Goal: Transaction & Acquisition: Purchase product/service

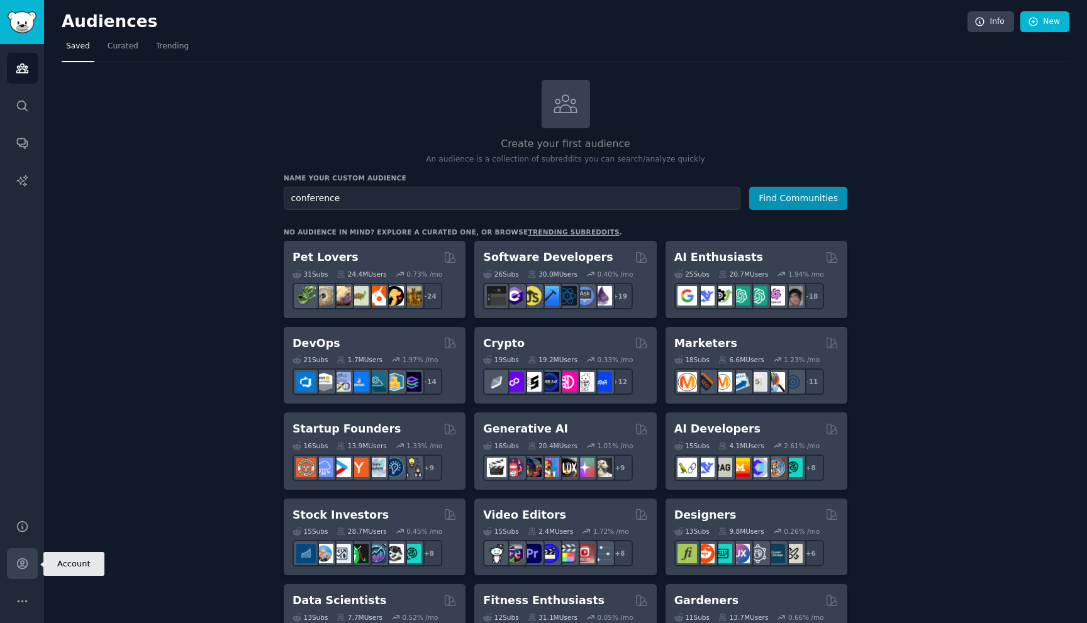
click at [15, 554] on link "Account" at bounding box center [22, 563] width 31 height 31
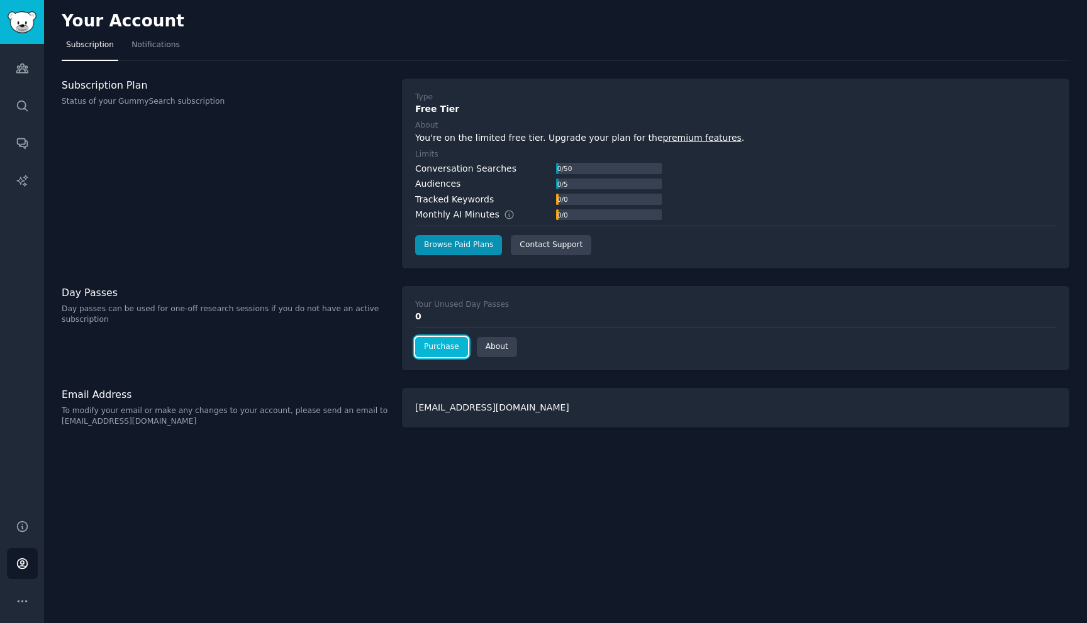
click at [451, 340] on link "Purchase" at bounding box center [441, 347] width 53 height 20
click at [671, 390] on div "[EMAIL_ADDRESS][DOMAIN_NAME]" at bounding box center [735, 408] width 667 height 40
drag, startPoint x: 164, startPoint y: 526, endPoint x: 164, endPoint y: 568, distance: 42.8
click at [164, 568] on div "Your Account Subscription Notifications Subscription Plan Status of your GummyS…" at bounding box center [565, 311] width 1043 height 623
click at [440, 351] on link "Purchase" at bounding box center [441, 347] width 53 height 20
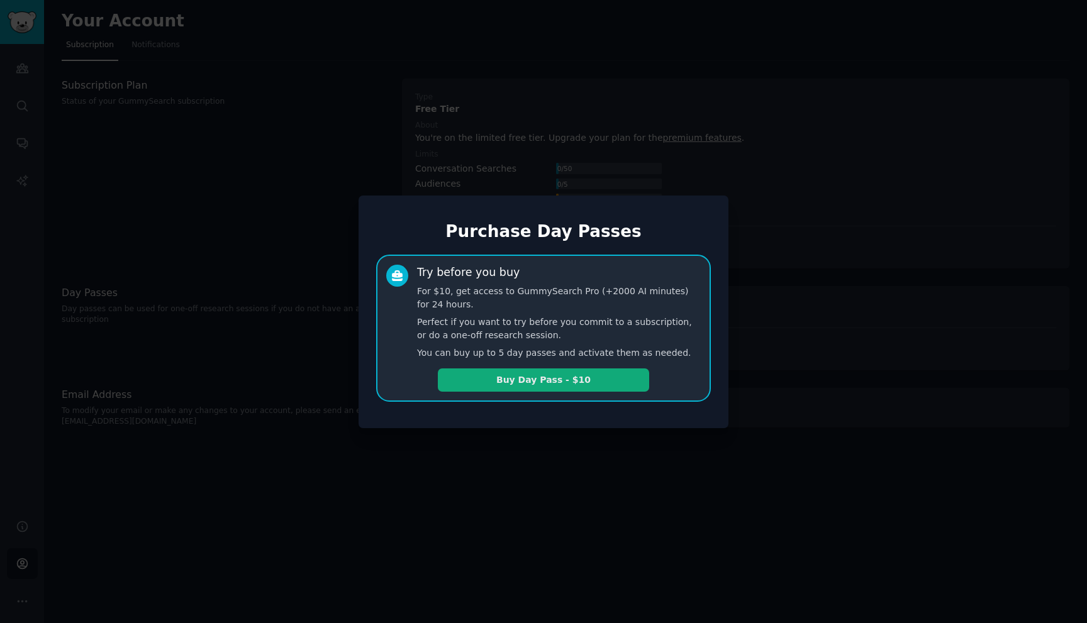
click at [514, 390] on button "Buy Day Pass - $10" at bounding box center [543, 379] width 211 height 23
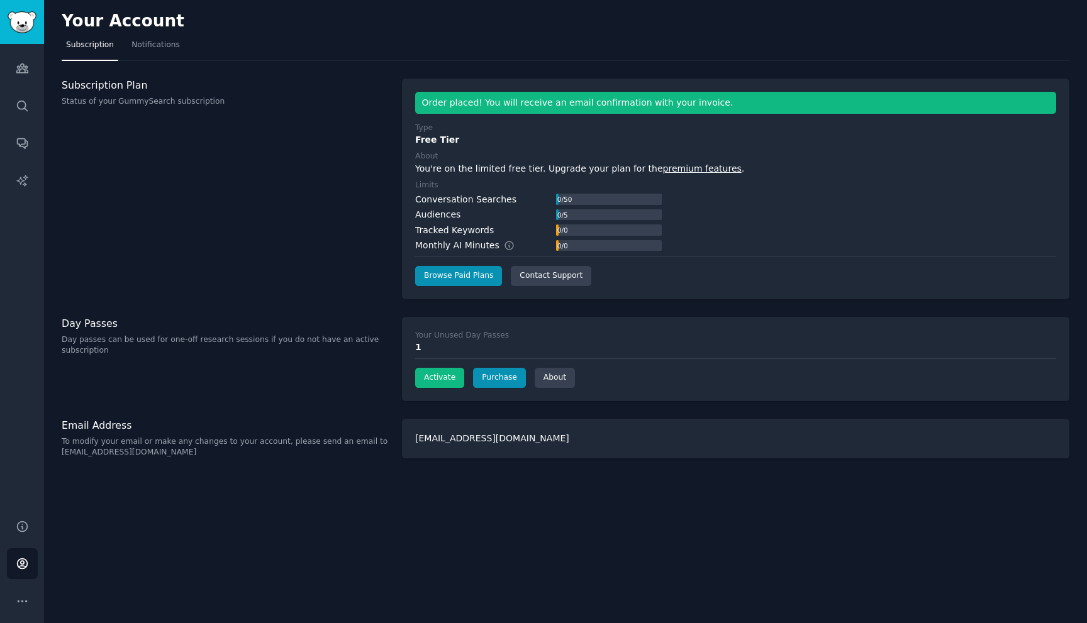
click at [549, 217] on div "Audiences 0 / 5" at bounding box center [538, 214] width 246 height 13
click at [568, 206] on div "Conversation Searches 0 / 50 Audiences 0 / 5 Tracked Keywords 0 / 0 Monthly AI …" at bounding box center [538, 223] width 246 height 60
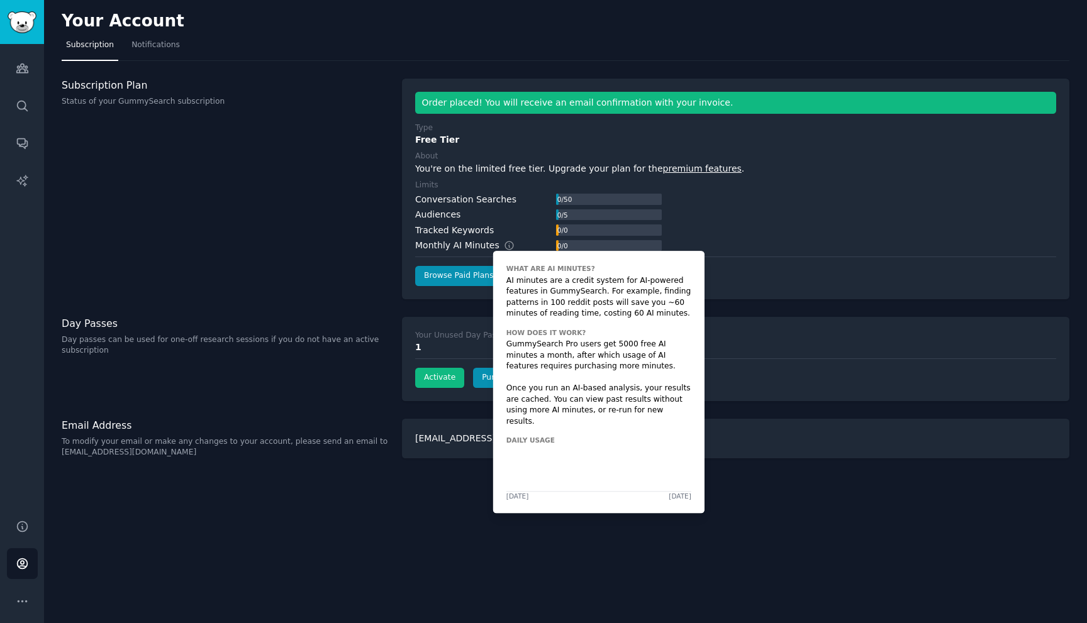
click at [504, 250] on icon at bounding box center [509, 245] width 11 height 11
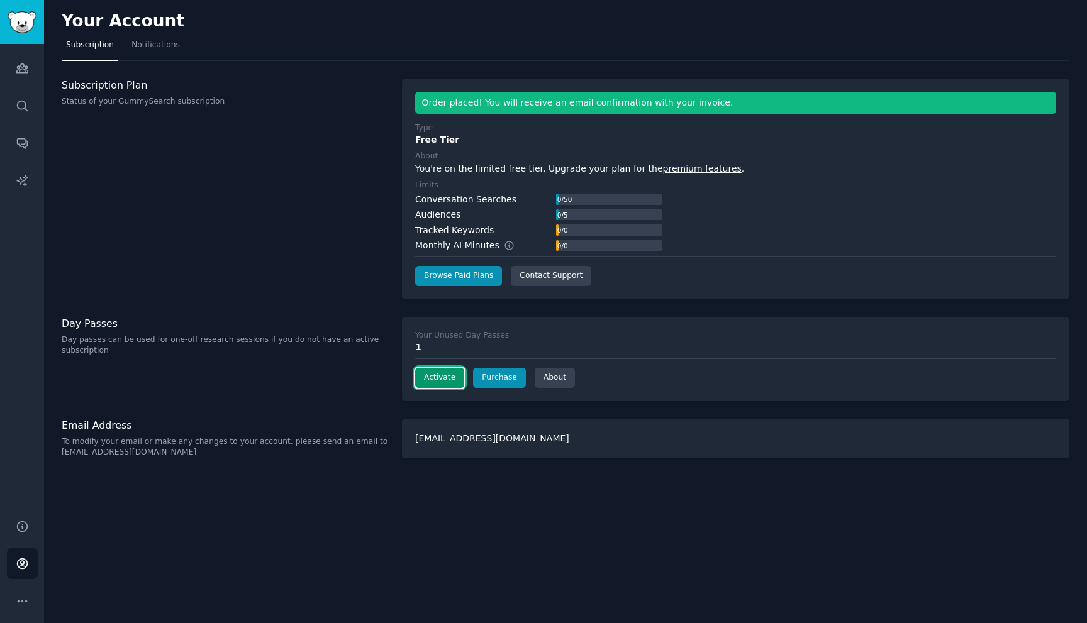
click at [445, 379] on button "Activate" at bounding box center [439, 378] width 49 height 20
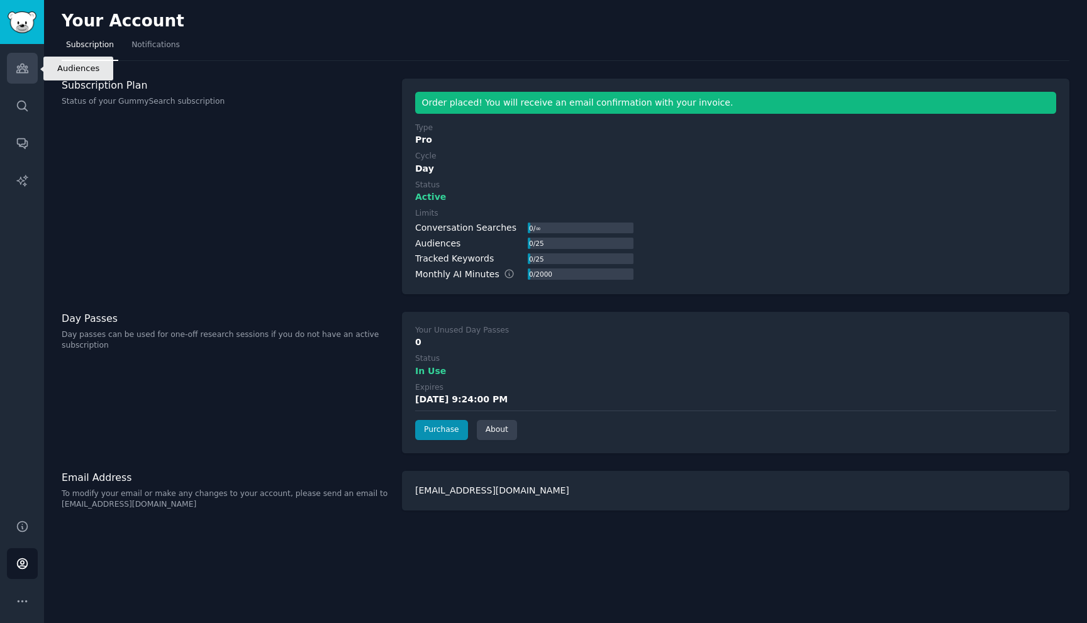
click at [31, 78] on link "Audiences" at bounding box center [22, 68] width 31 height 31
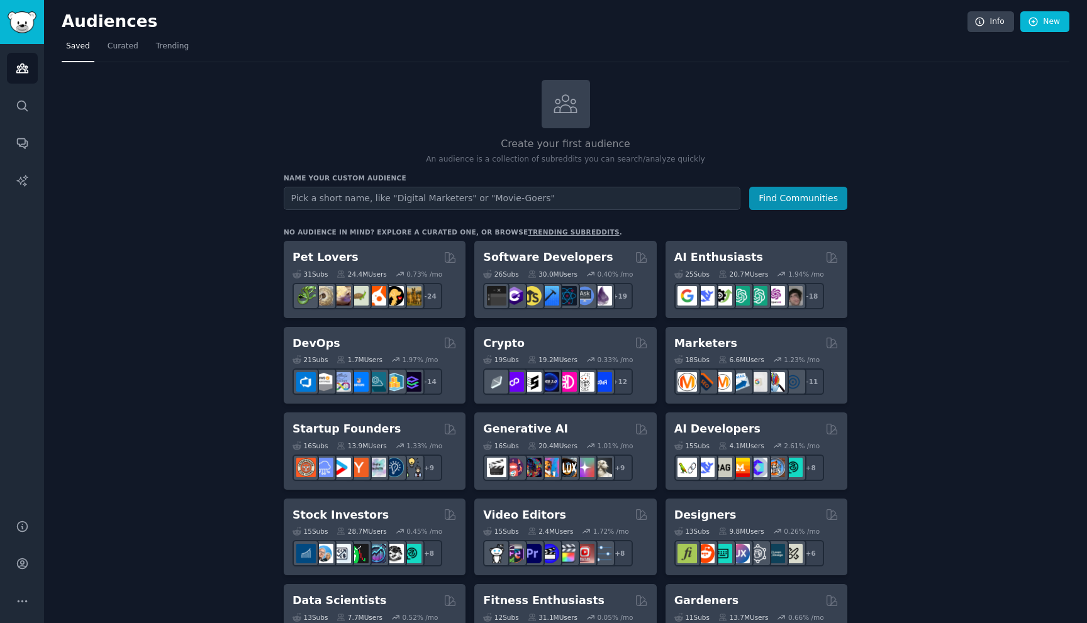
click at [289, 105] on div "Create your first audience An audience is a collection of subreddits you can se…" at bounding box center [565, 123] width 563 height 86
click at [16, 156] on link "Conversations" at bounding box center [22, 143] width 31 height 31
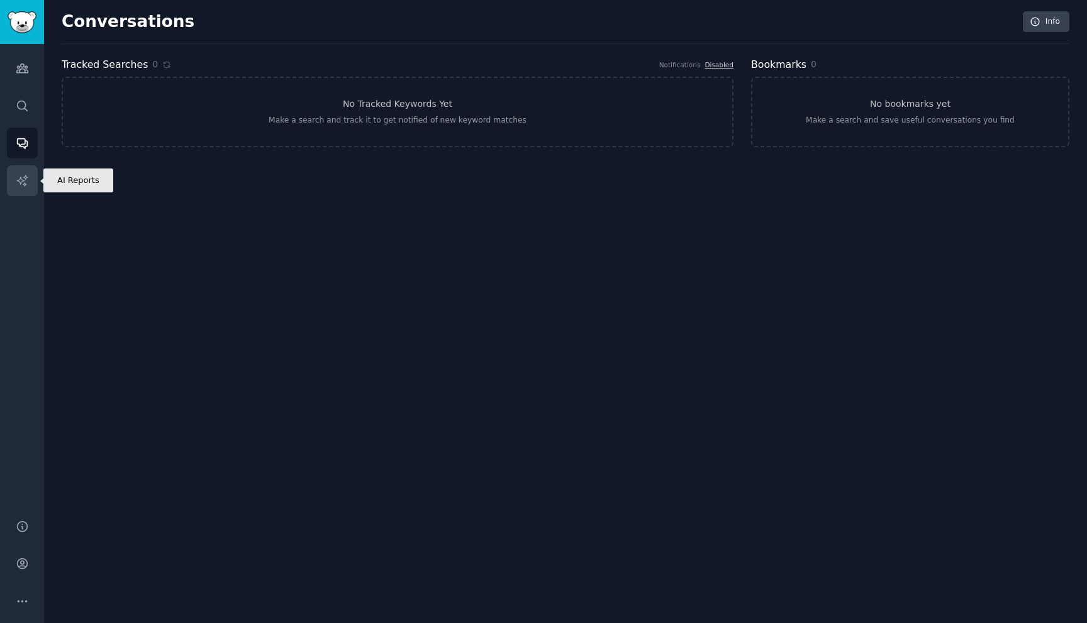
click at [16, 184] on icon "Sidebar" at bounding box center [22, 180] width 13 height 13
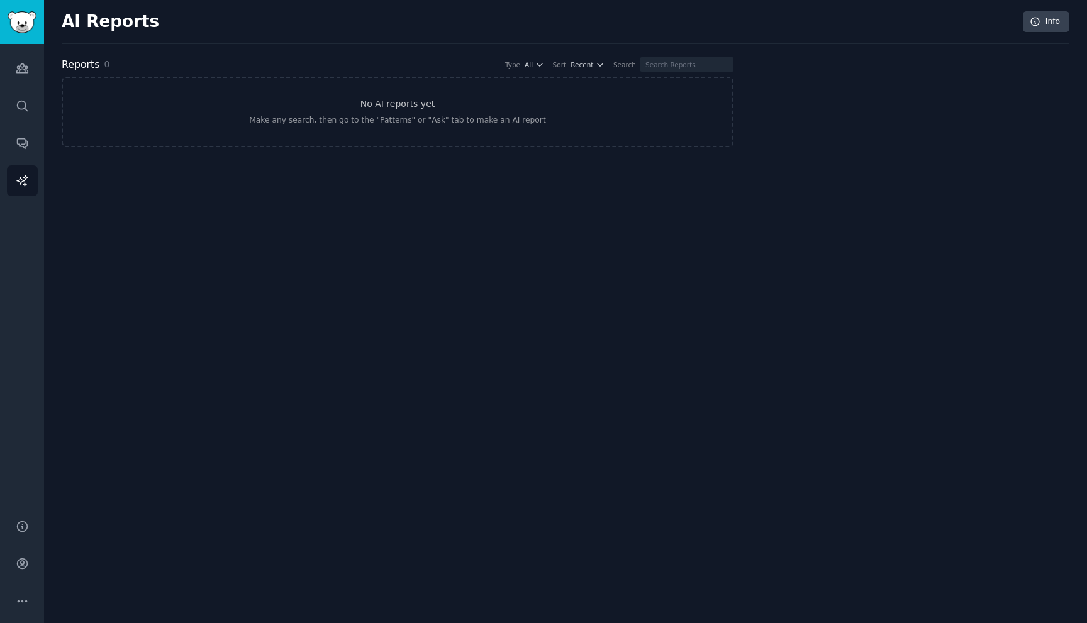
click at [10, 85] on div "Audiences Search Conversations AI Reports" at bounding box center [22, 274] width 44 height 460
click at [17, 74] on icon "Sidebar" at bounding box center [22, 68] width 13 height 13
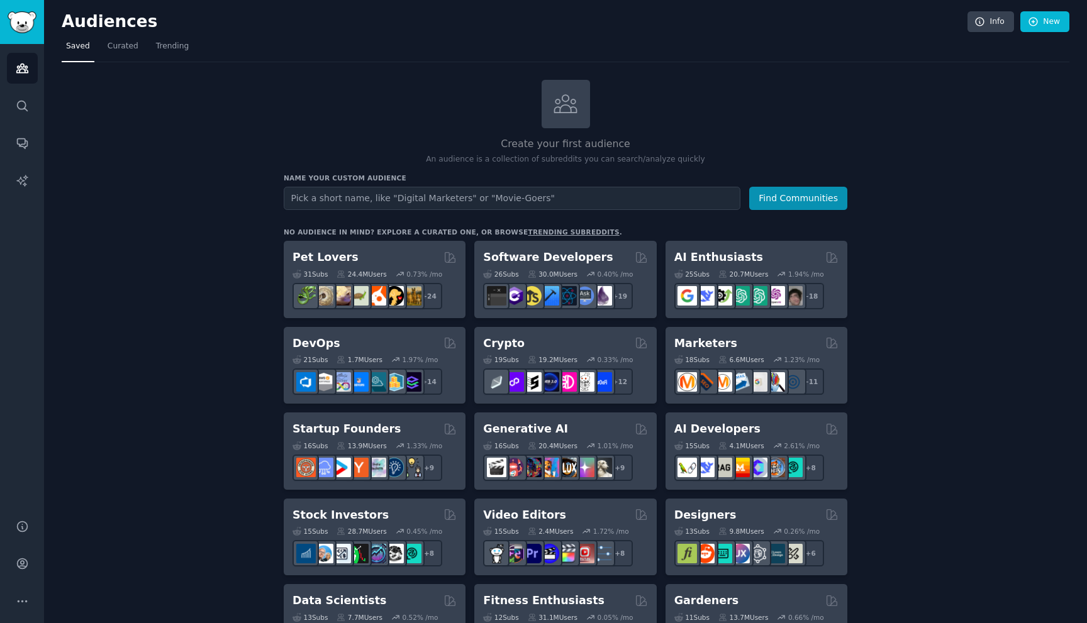
drag, startPoint x: 821, startPoint y: 112, endPoint x: 868, endPoint y: 119, distance: 47.8
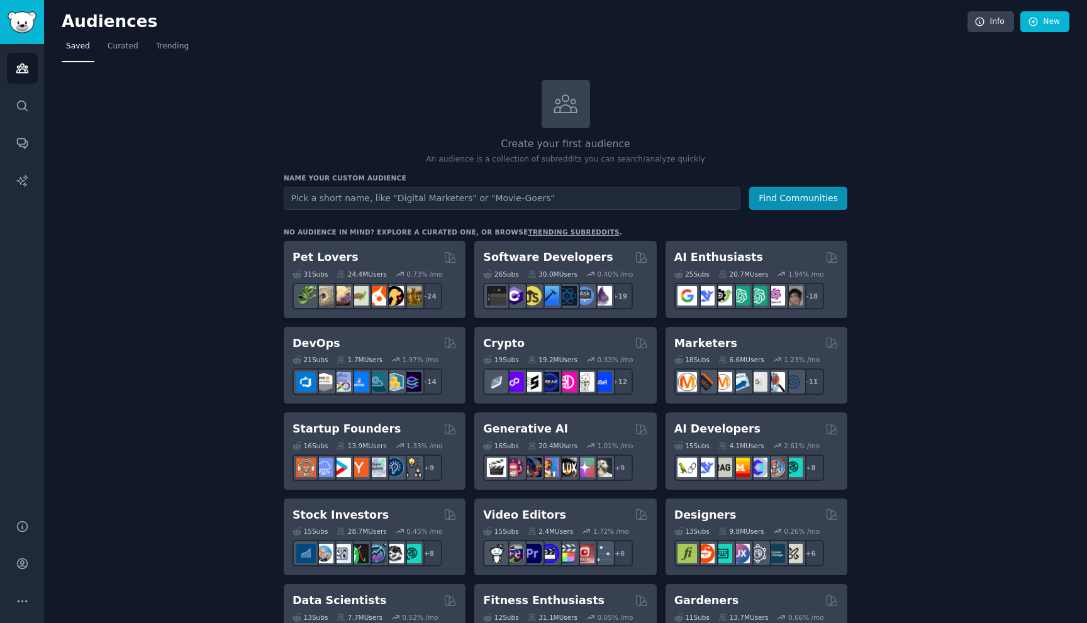
drag, startPoint x: 1032, startPoint y: 285, endPoint x: 1060, endPoint y: 285, distance: 27.7
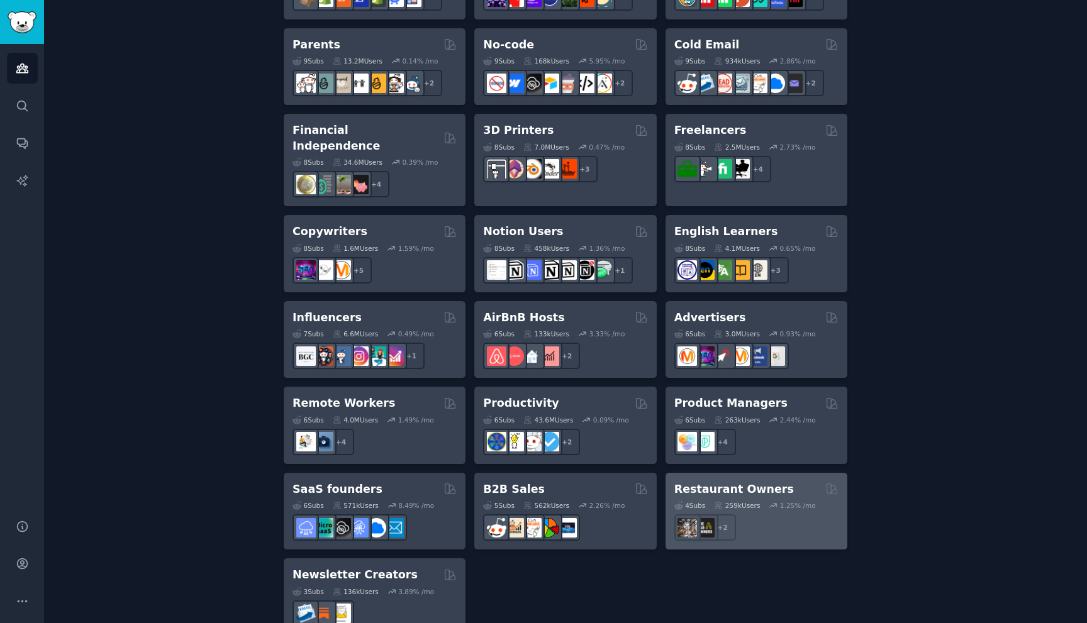
scroll to position [827, 0]
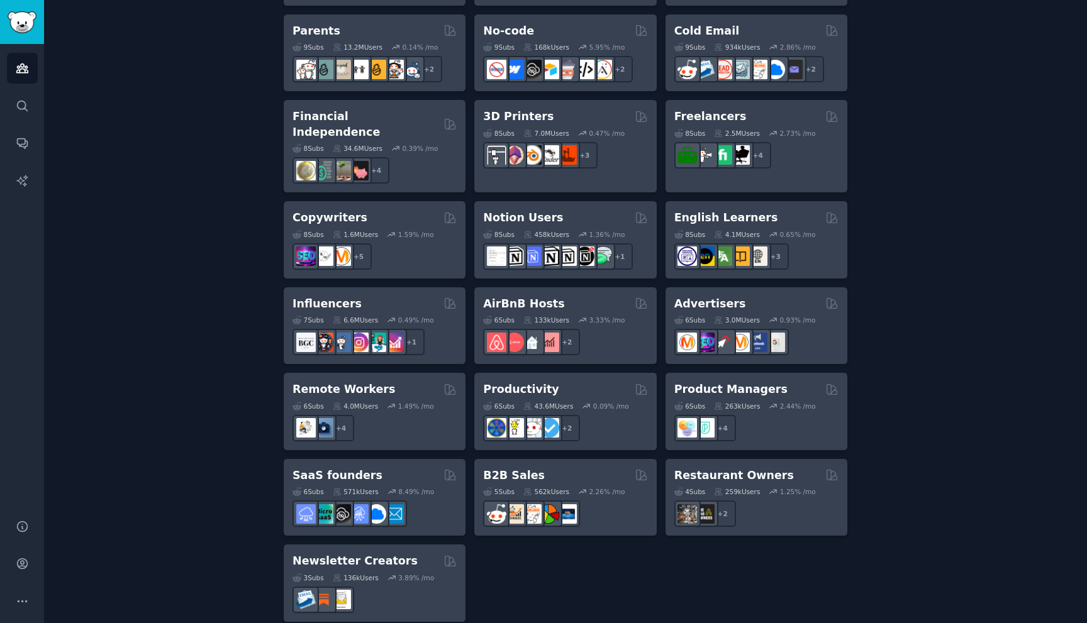
click at [30, 44] on div "Audiences Search Conversations AI Reports" at bounding box center [22, 274] width 44 height 460
click at [30, 31] on img "Sidebar" at bounding box center [22, 22] width 29 height 22
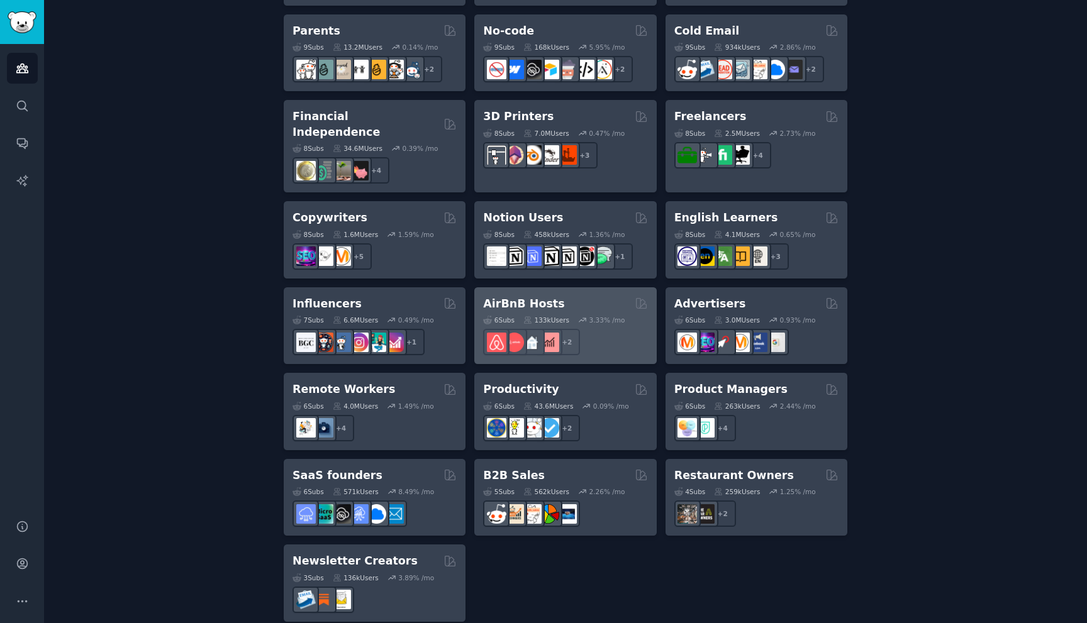
click at [555, 311] on div "6 Sub s 133k Users 3.33 % /mo + 2" at bounding box center [565, 333] width 164 height 44
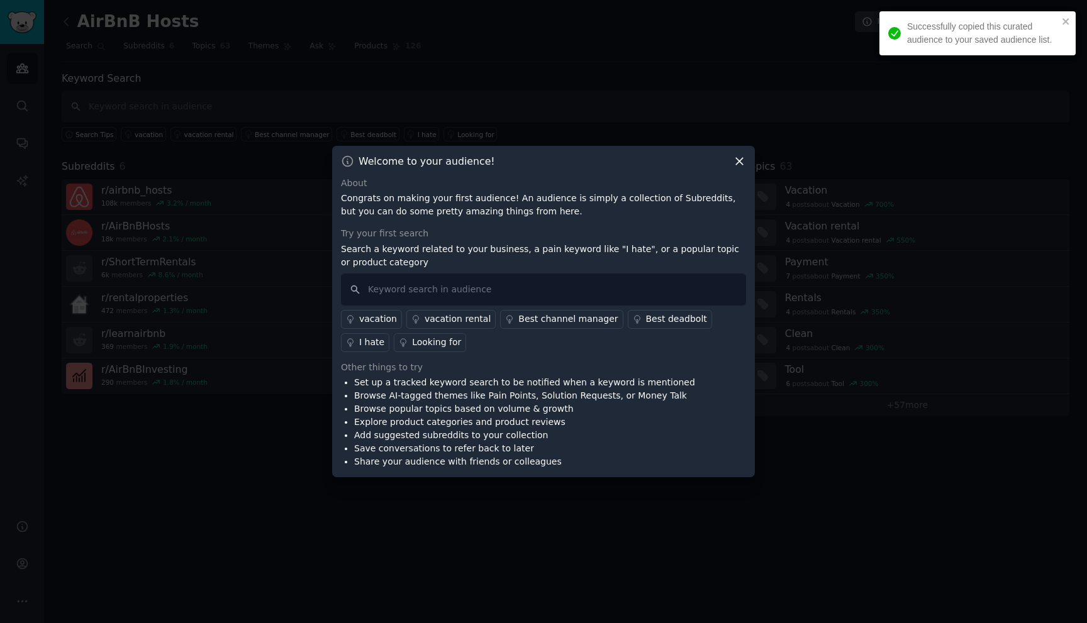
click at [738, 166] on icon at bounding box center [739, 161] width 13 height 13
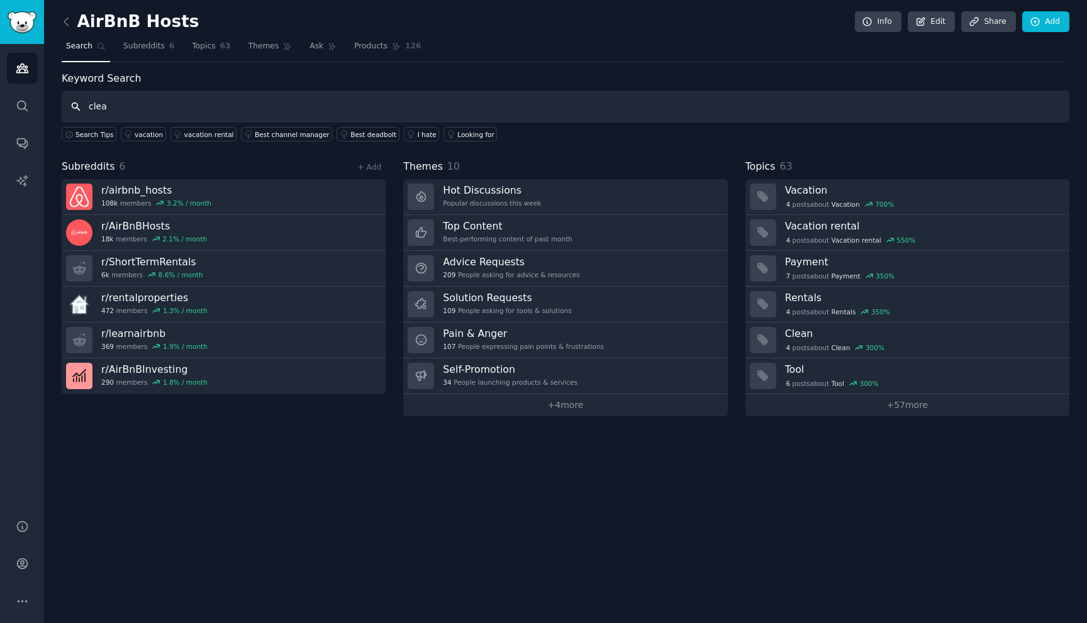
type input "cle"
type input "cleaners"
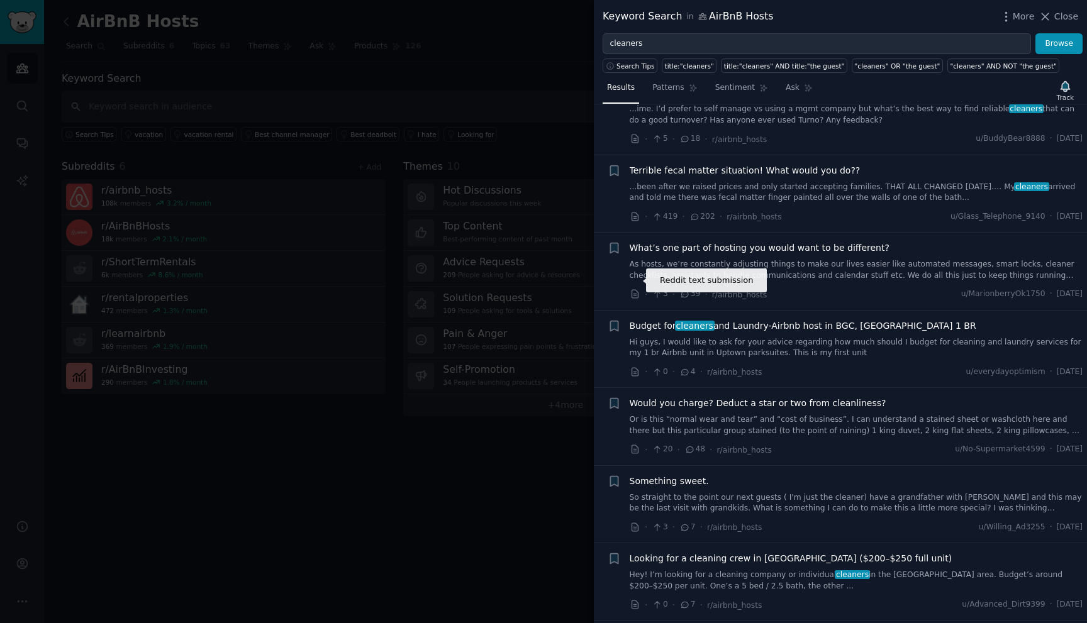
scroll to position [7273, 0]
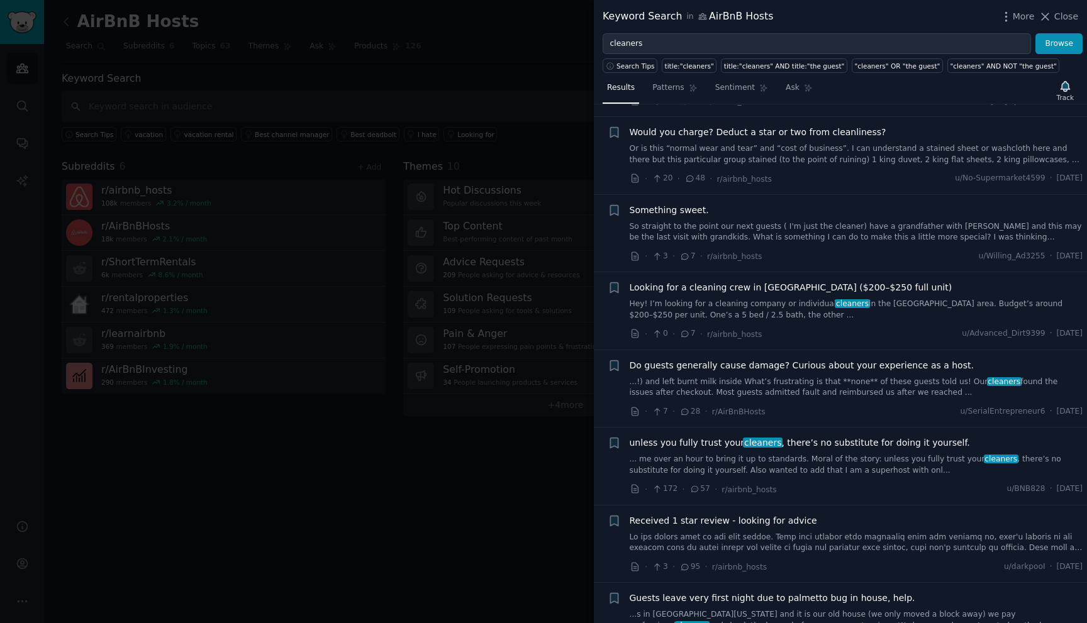
click at [656, 54] on div "Search Tips" at bounding box center [631, 63] width 59 height 19
click at [656, 47] on input "cleaners" at bounding box center [816, 43] width 428 height 21
type input "turnover"
click at [1035, 33] on button "Browse" at bounding box center [1058, 43] width 47 height 21
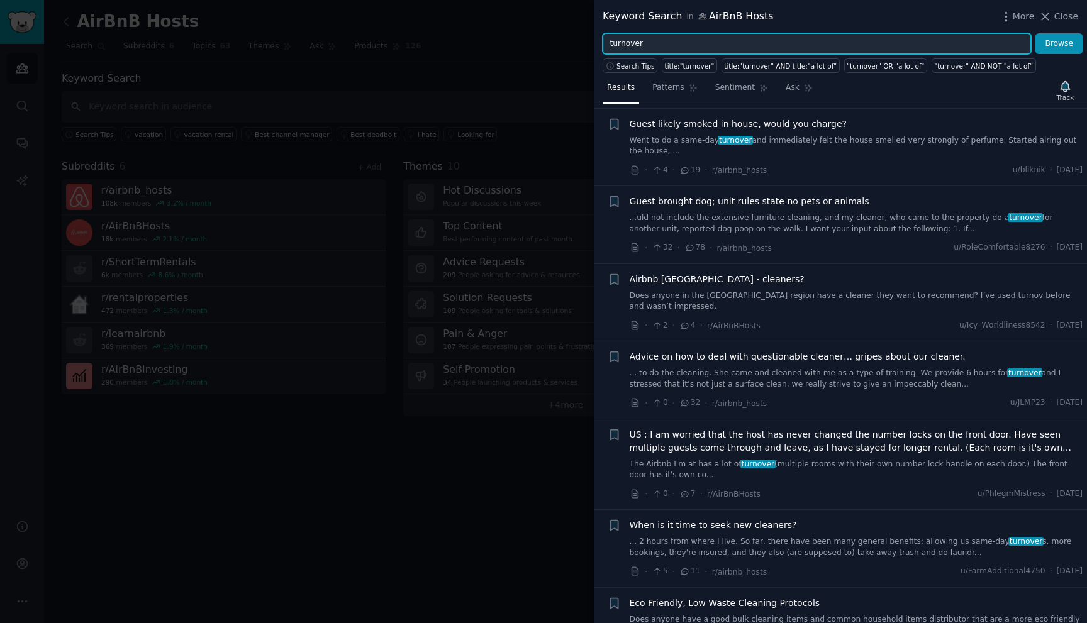
scroll to position [5225, 0]
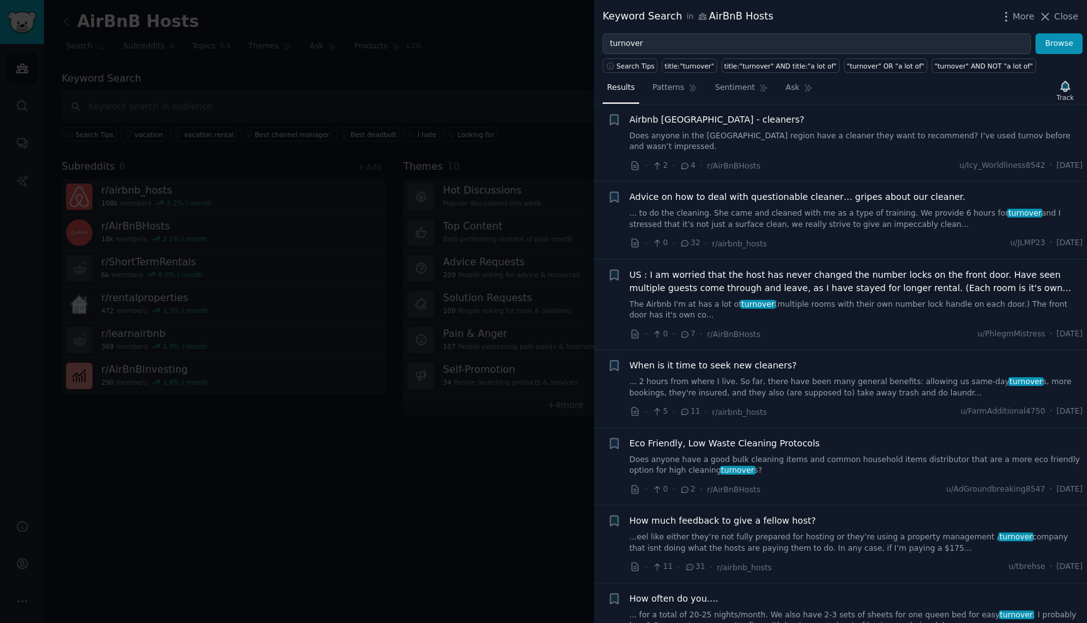
click at [782, 359] on div "When is it time to seek new cleaners? ... 2 hours from where I live. So far, th…" at bounding box center [855, 379] width 453 height 40
click at [780, 377] on link "... 2 hours from where I live. So far, there have been many general benefits: a…" at bounding box center [855, 388] width 453 height 22
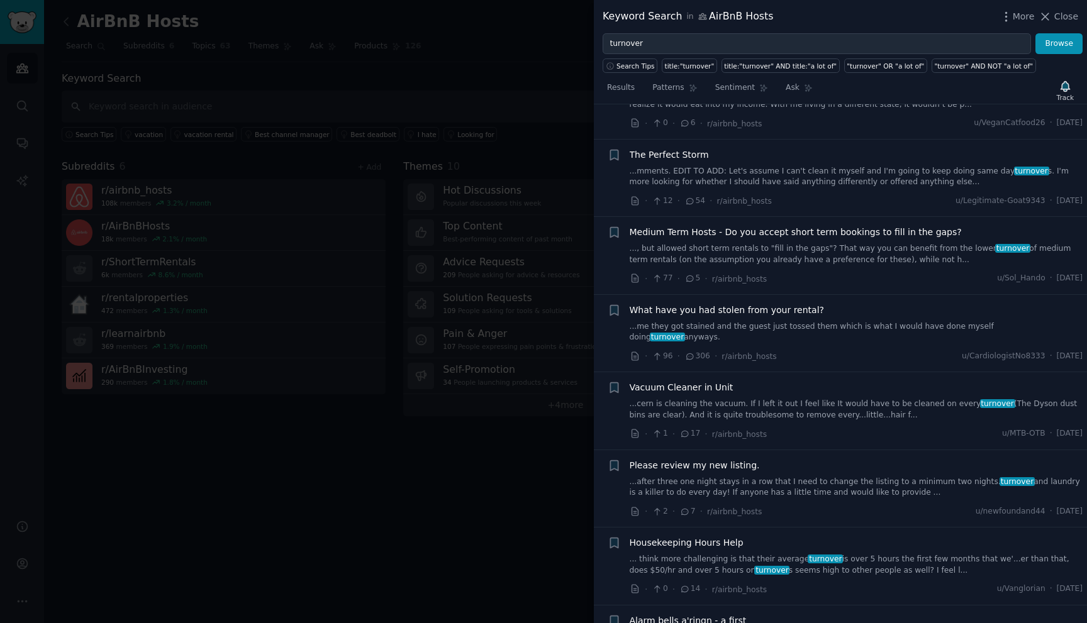
scroll to position [7884, 0]
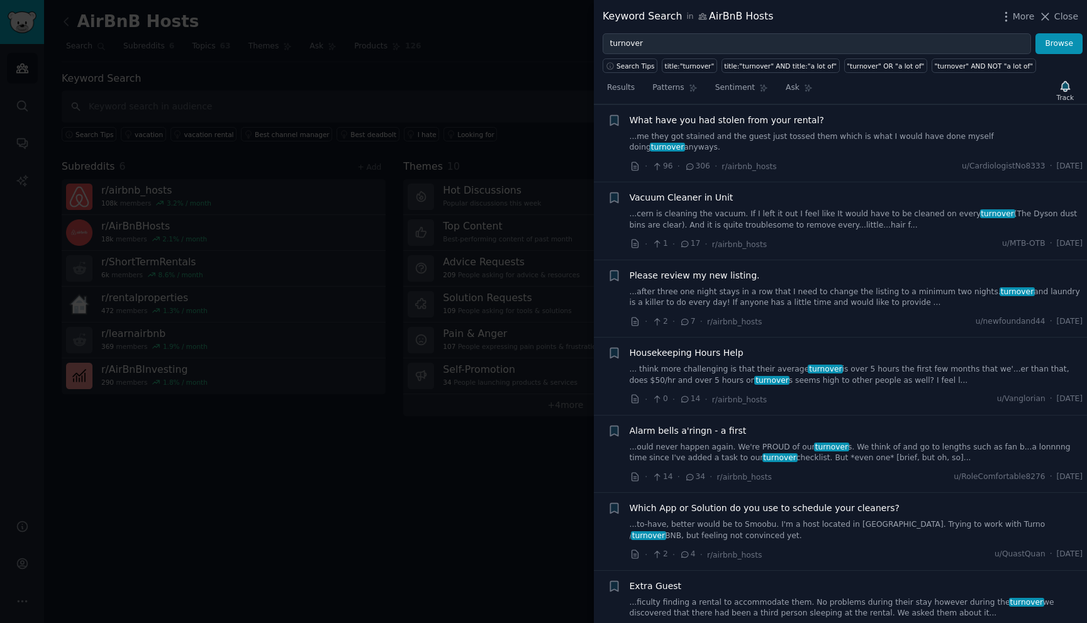
click at [726, 597] on link "...ficulty finding a rental to accommodate them. No problems during their stay …" at bounding box center [855, 608] width 453 height 22
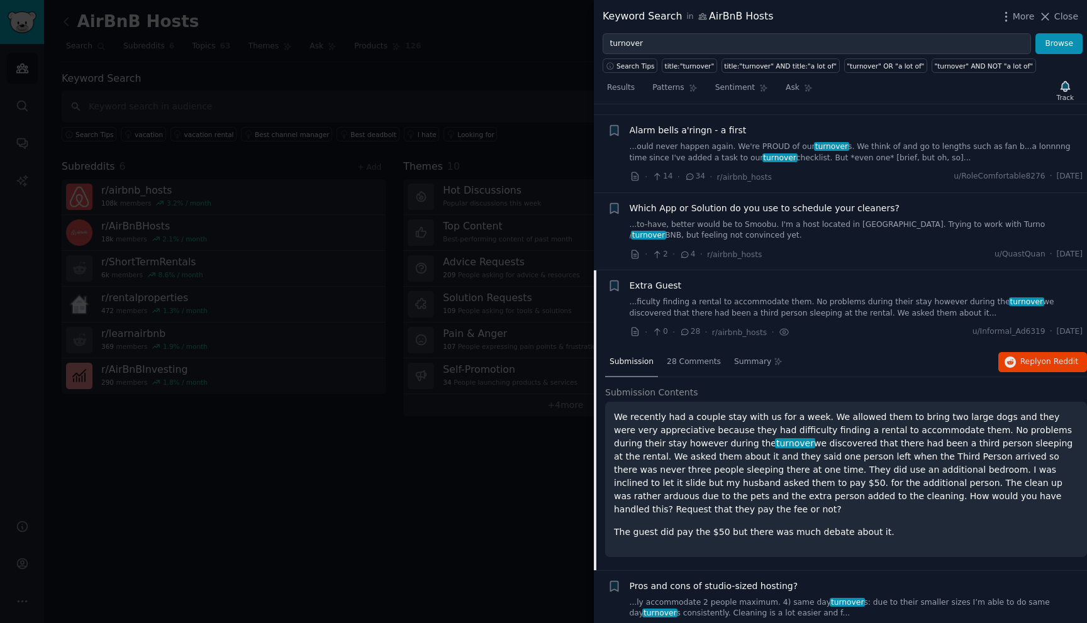
scroll to position [7482, 0]
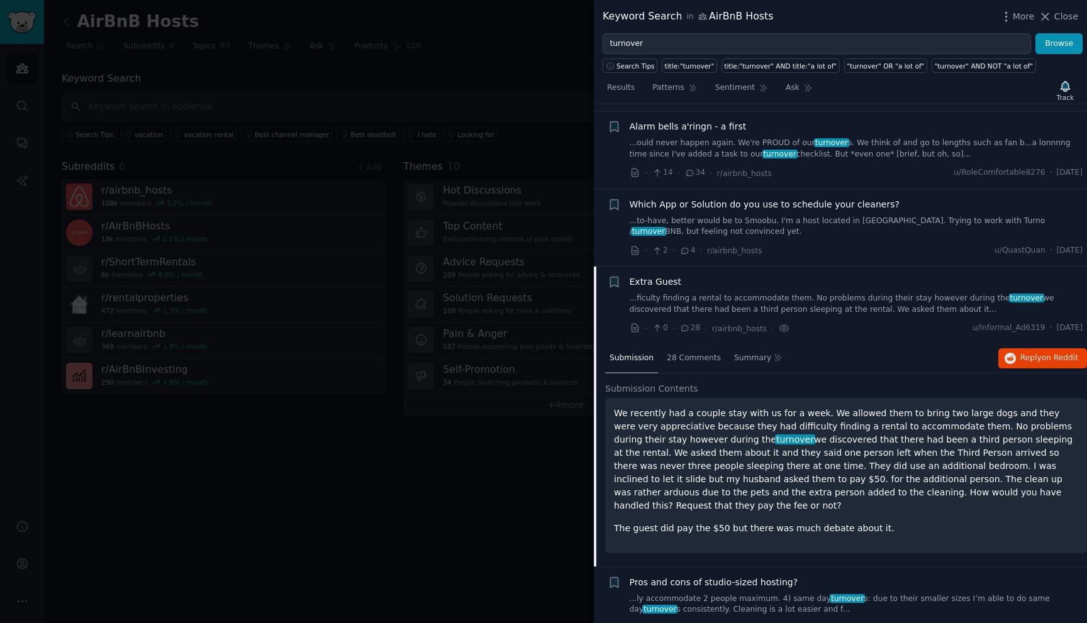
click at [818, 594] on link "...ly accommodate 2 people maximum. 4) same day turnover s: due to their smalle…" at bounding box center [855, 605] width 453 height 22
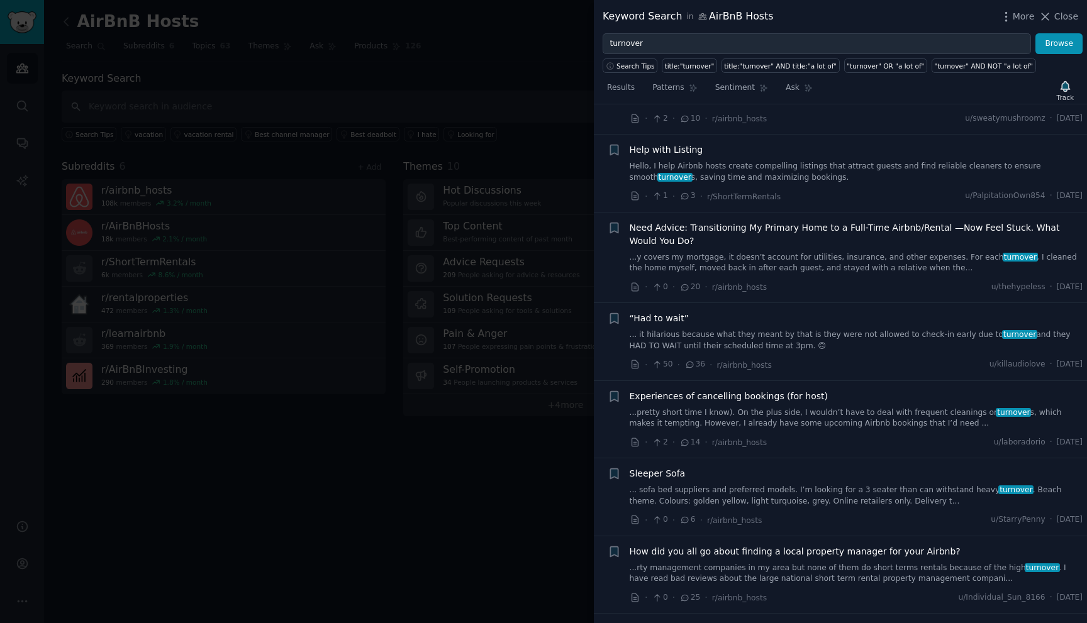
scroll to position [4352, 0]
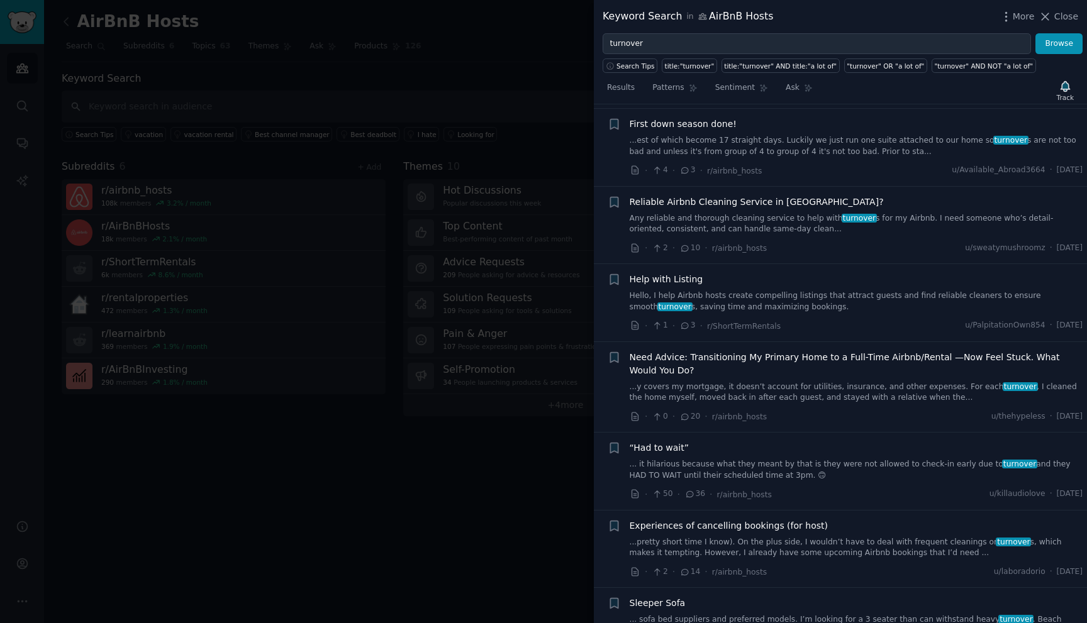
click at [815, 86] on div "Results Patterns Sentiment Ask Track" at bounding box center [840, 90] width 493 height 27
click at [804, 86] on icon at bounding box center [808, 88] width 9 height 9
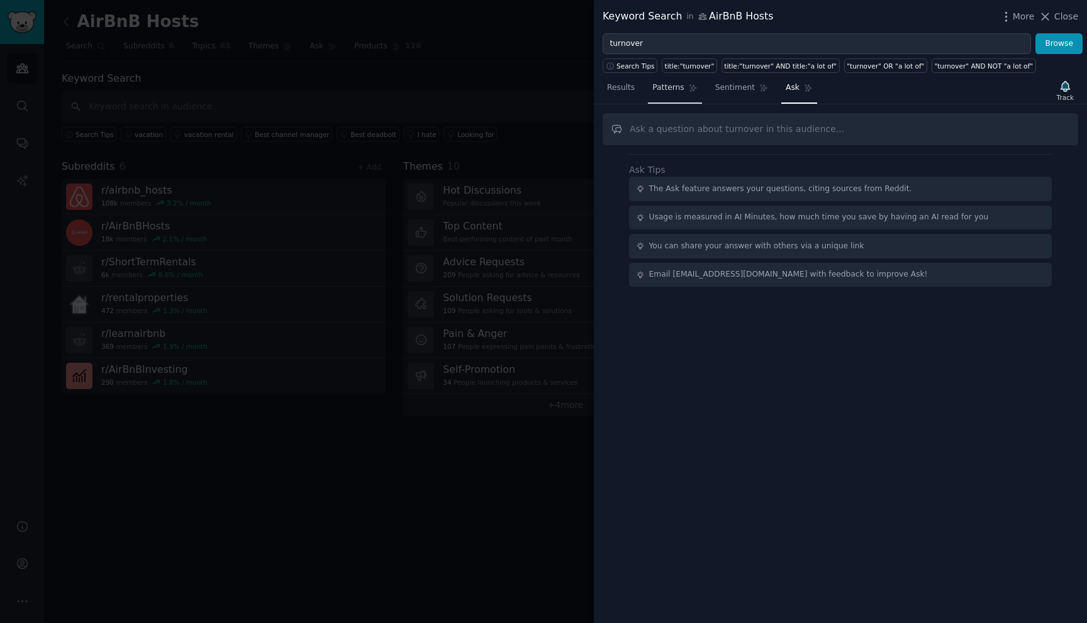
click at [673, 86] on span "Patterns" at bounding box center [667, 87] width 31 height 11
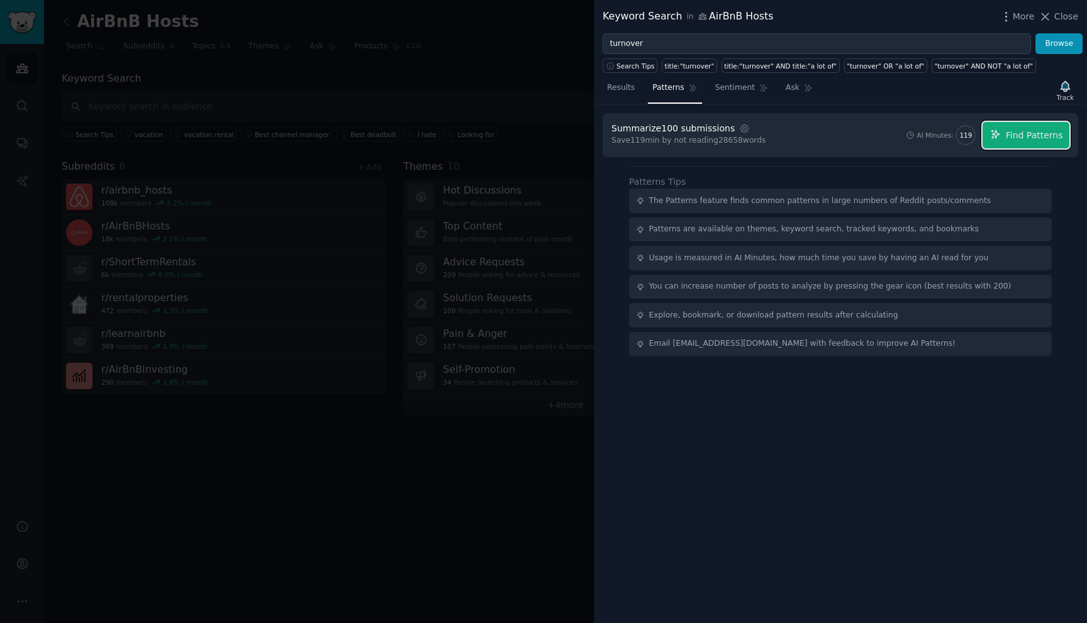
click at [1048, 135] on span "Find Patterns" at bounding box center [1033, 135] width 57 height 13
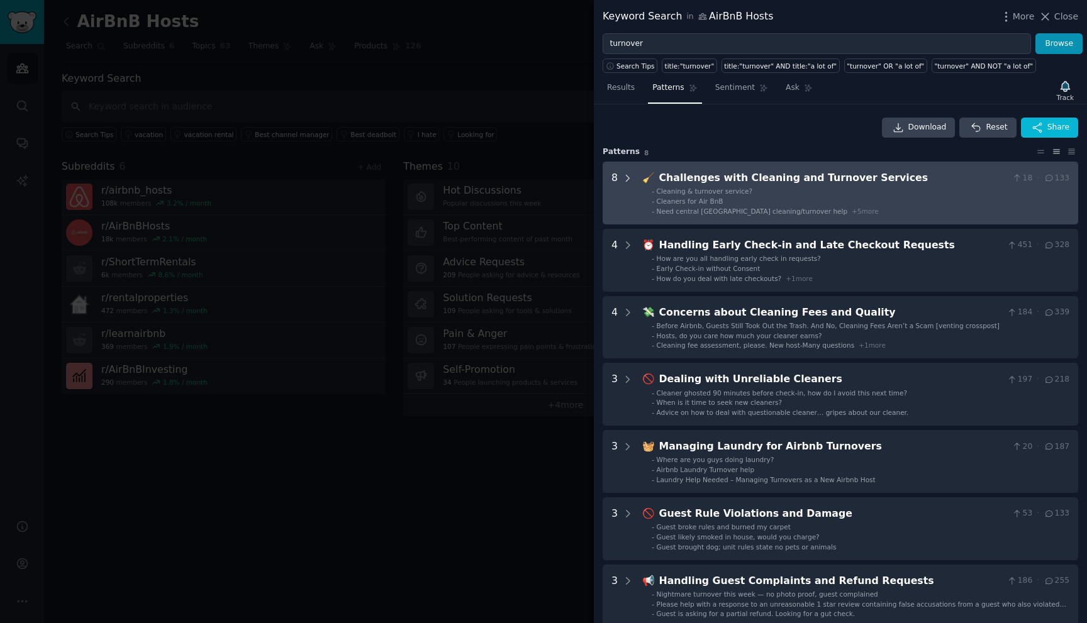
click at [627, 197] on div at bounding box center [627, 192] width 11 height 45
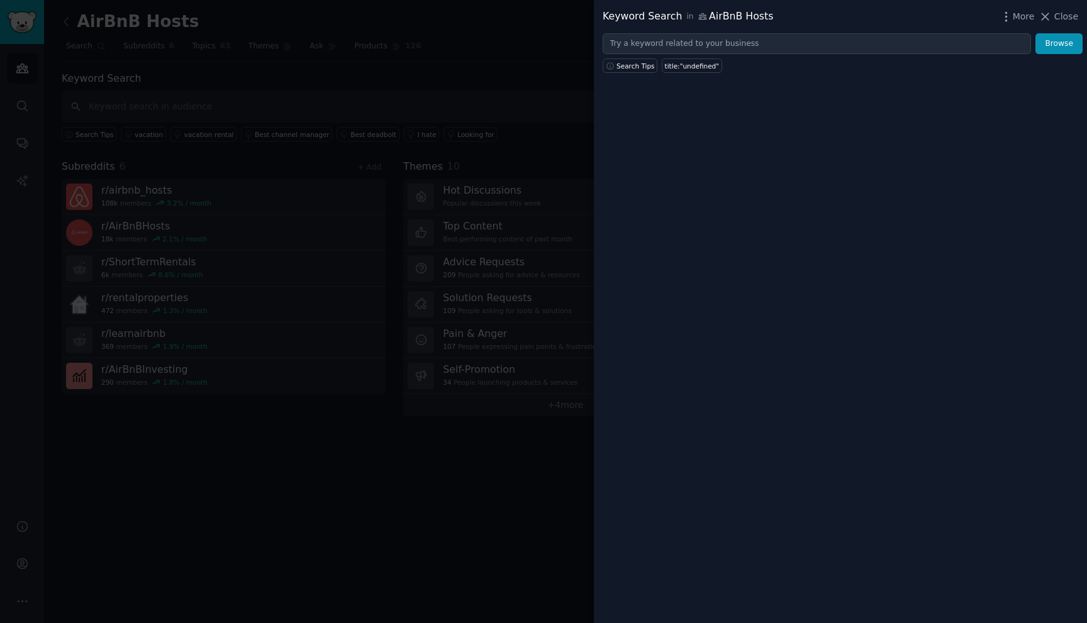
click at [441, 123] on div at bounding box center [543, 311] width 1087 height 623
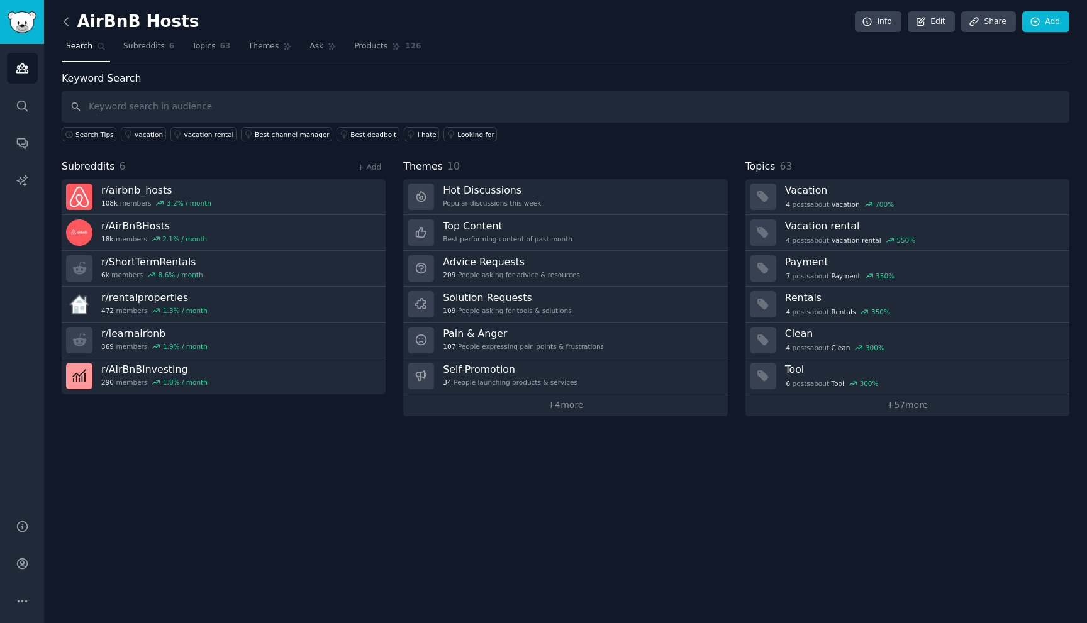
click at [61, 17] on icon at bounding box center [66, 21] width 13 height 13
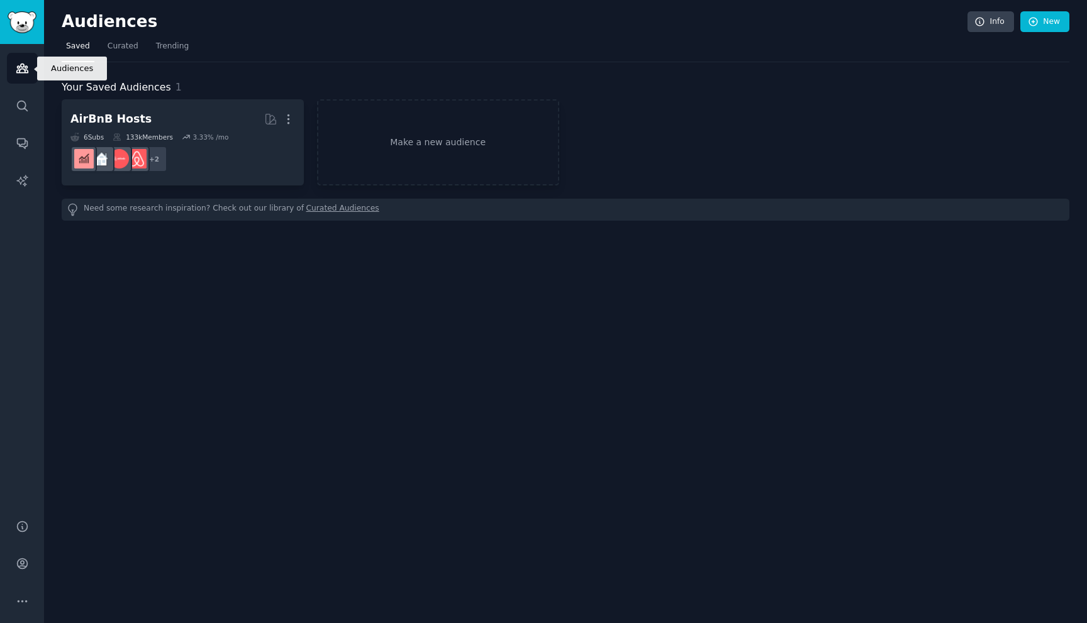
click at [25, 62] on icon "Sidebar" at bounding box center [22, 68] width 13 height 13
click at [389, 177] on link "Make a new audience" at bounding box center [438, 142] width 242 height 86
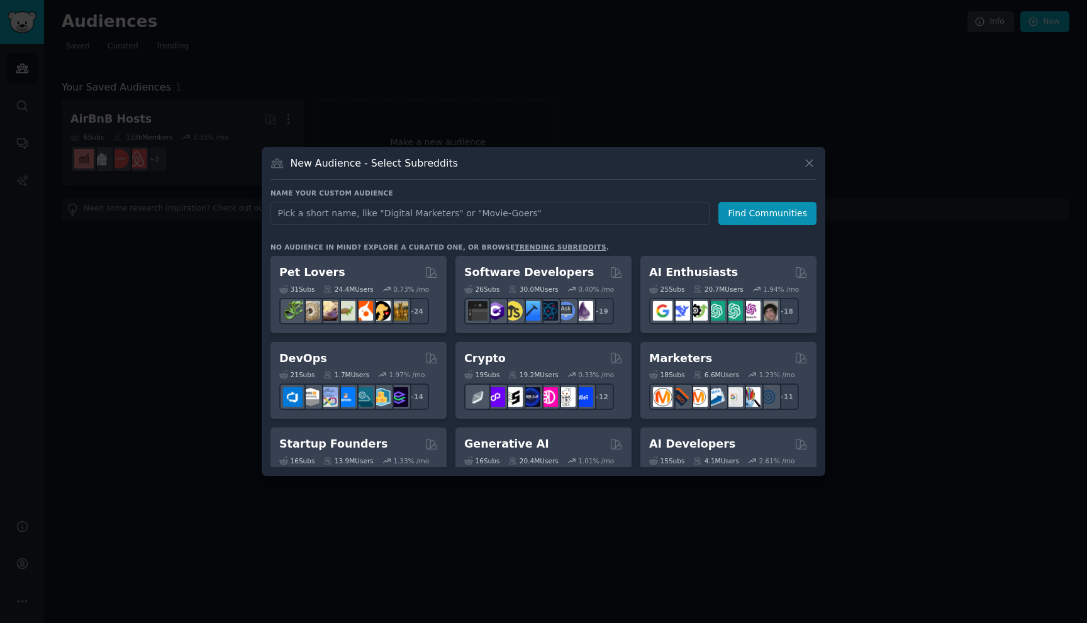
click at [379, 54] on div at bounding box center [543, 311] width 1087 height 623
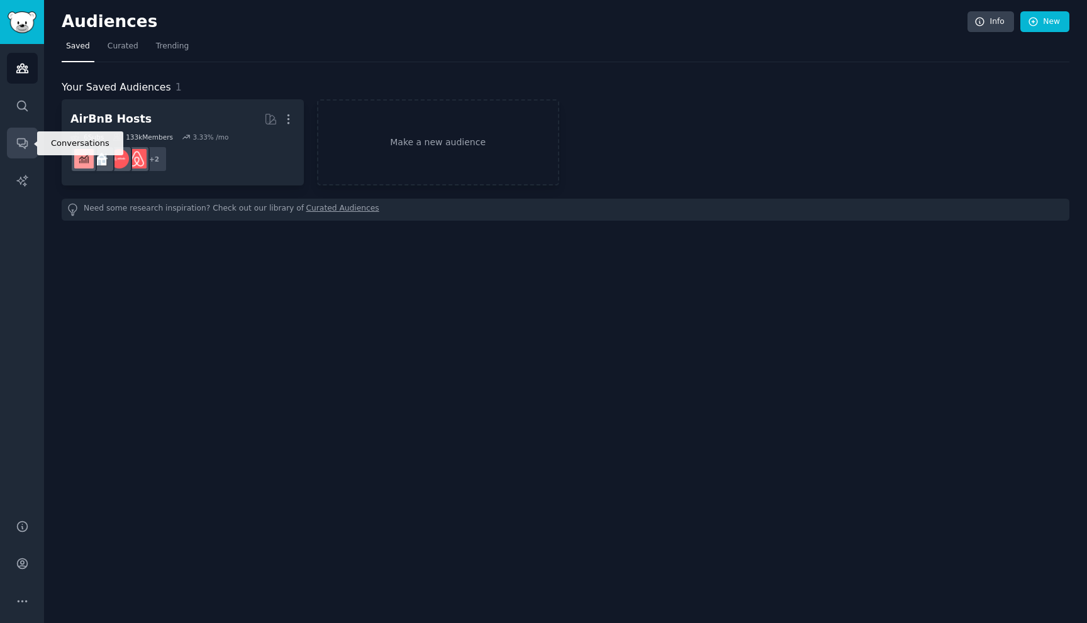
click at [17, 139] on icon "Sidebar" at bounding box center [22, 144] width 10 height 10
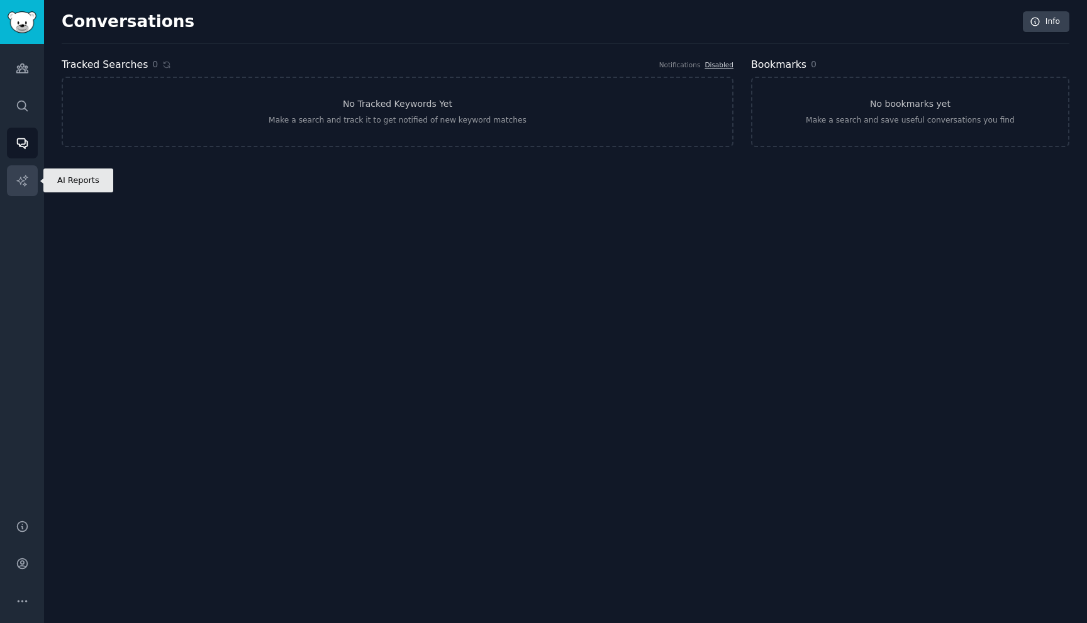
click at [22, 175] on icon "Sidebar" at bounding box center [22, 180] width 13 height 13
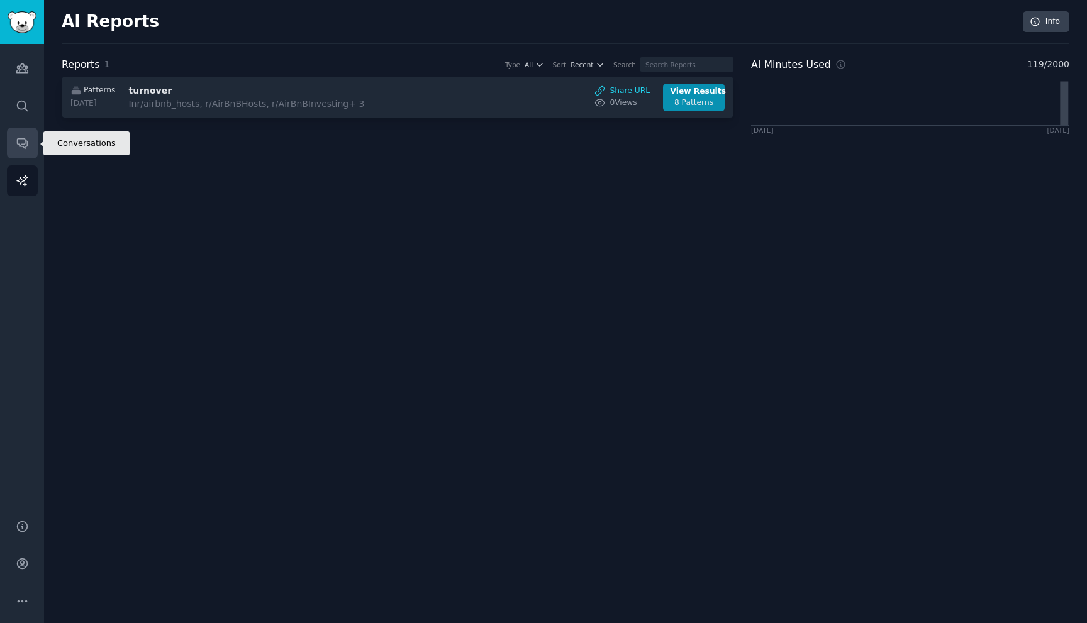
click at [17, 143] on icon "Sidebar" at bounding box center [22, 144] width 10 height 10
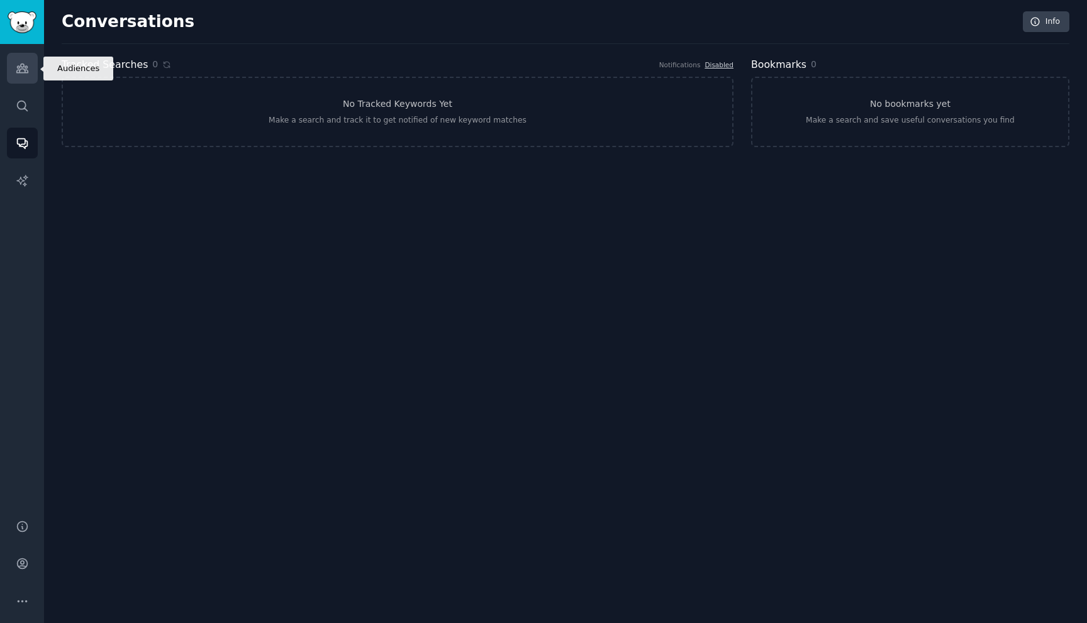
click at [19, 72] on icon "Sidebar" at bounding box center [21, 68] width 11 height 9
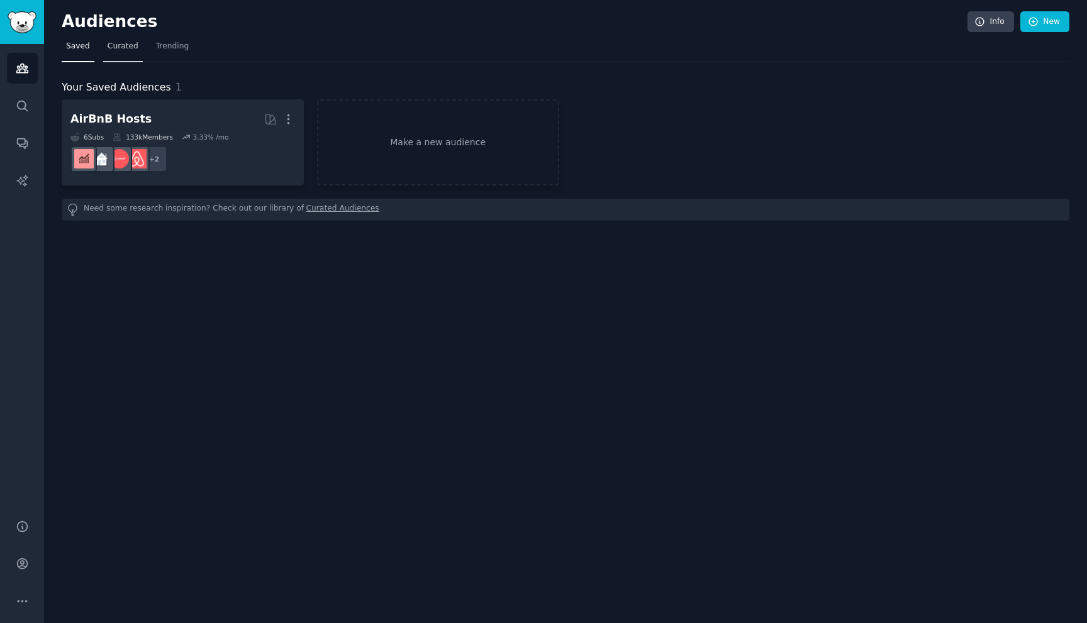
click at [114, 50] on span "Curated" at bounding box center [123, 46] width 31 height 11
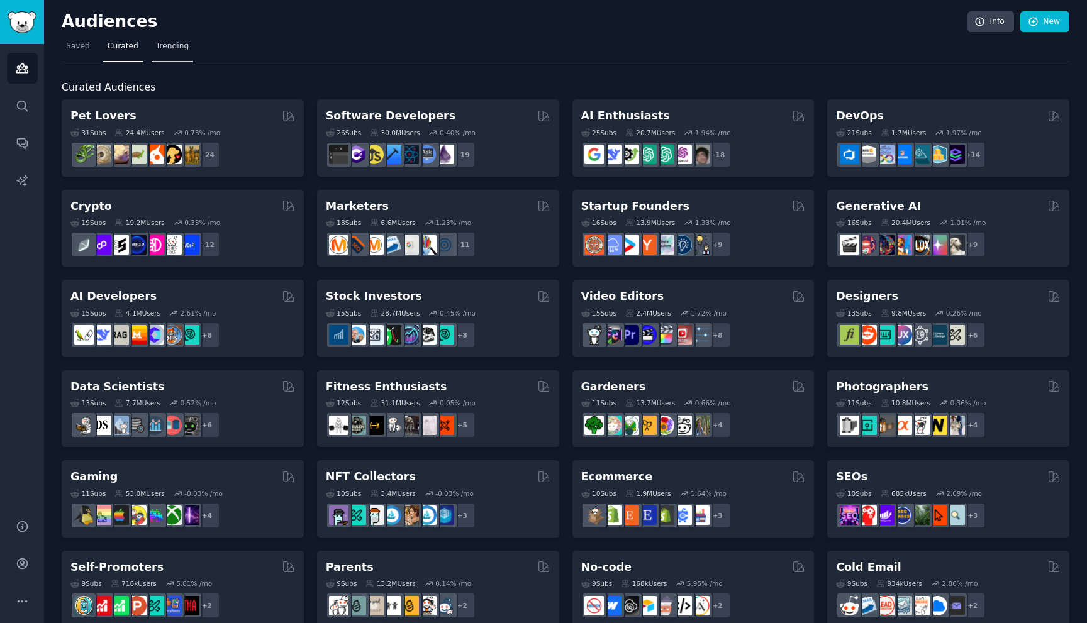
click at [172, 43] on span "Trending" at bounding box center [172, 46] width 33 height 11
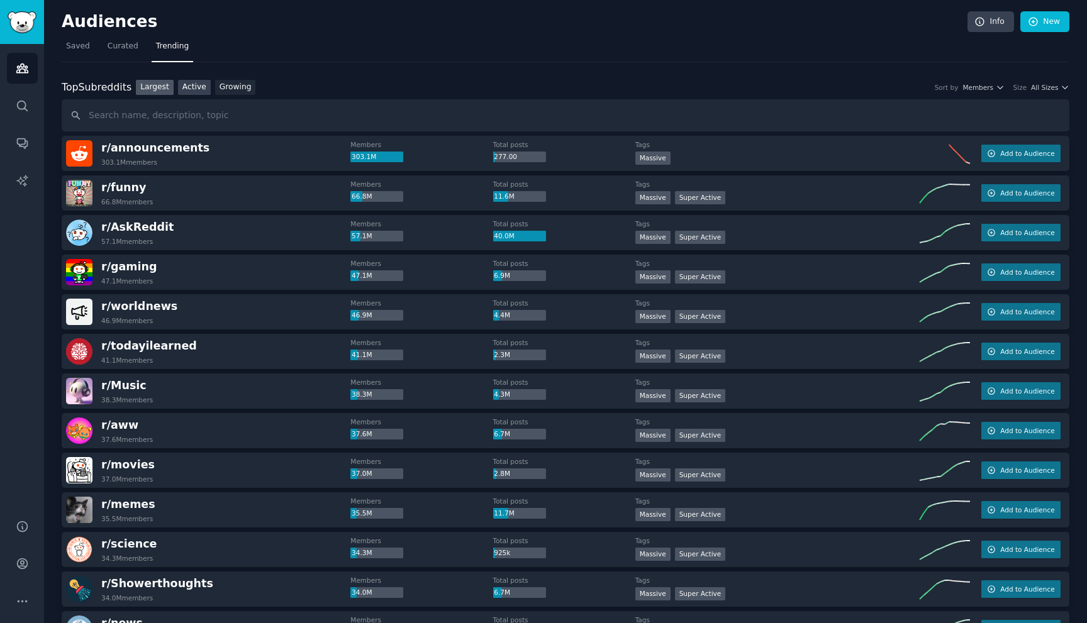
click at [192, 90] on link "Active" at bounding box center [194, 88] width 33 height 16
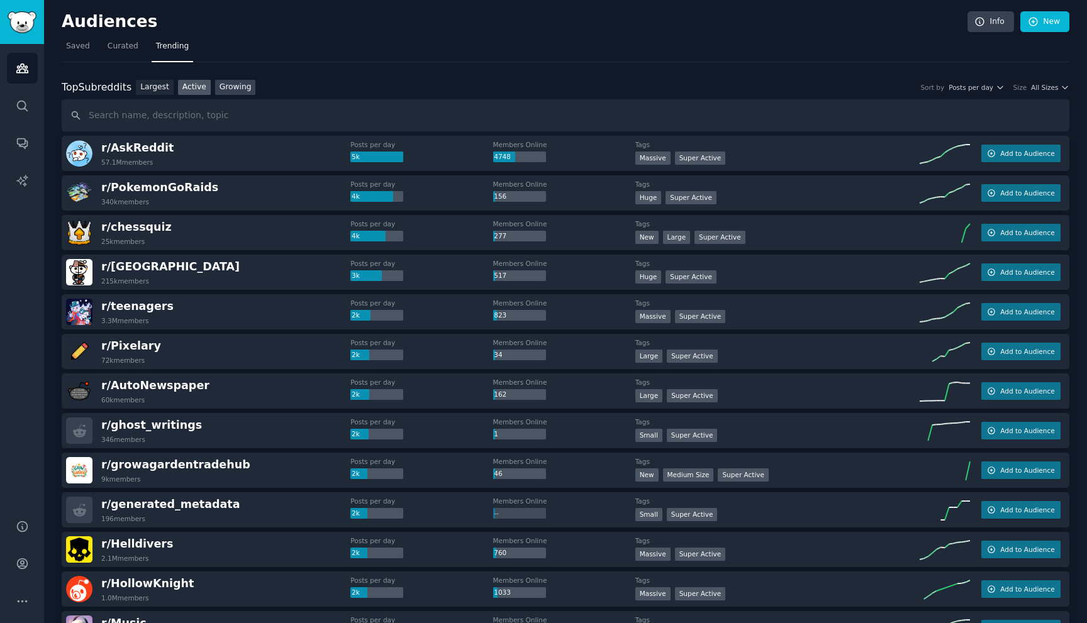
click at [232, 85] on link "Growing" at bounding box center [235, 88] width 41 height 16
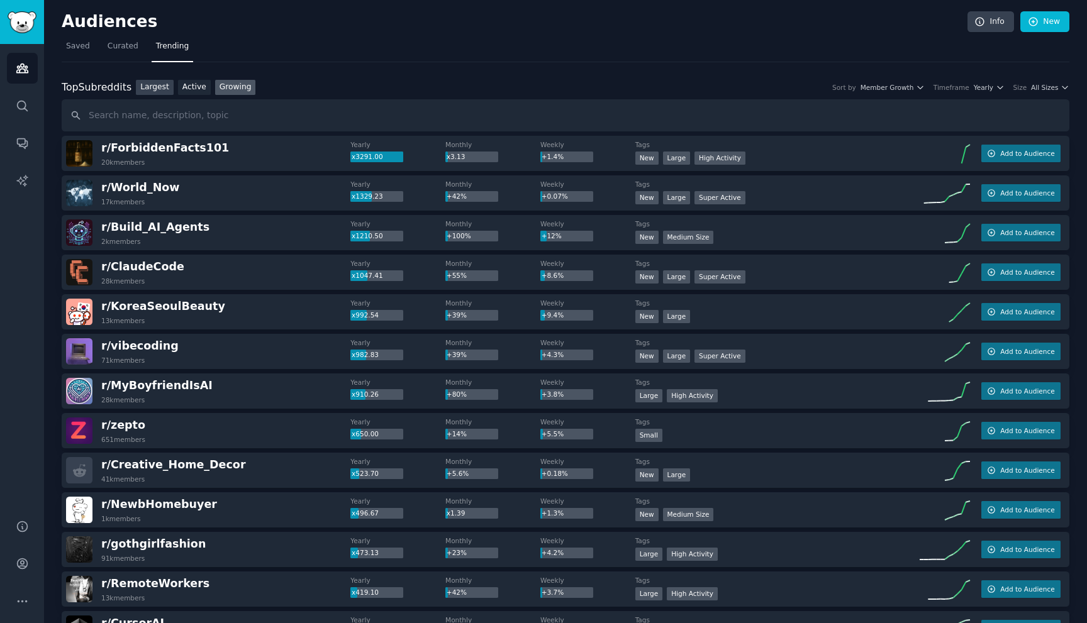
click at [158, 80] on link "Largest" at bounding box center [155, 88] width 38 height 16
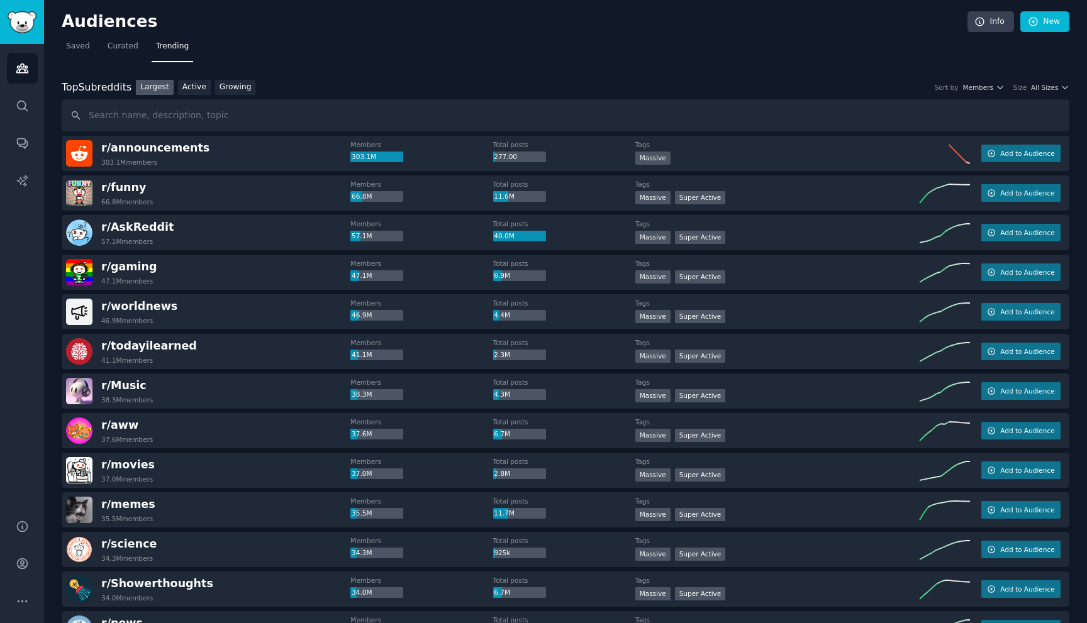
click at [124, 36] on div "Audiences Info New" at bounding box center [565, 24] width 1007 height 26
click at [123, 47] on span "Curated" at bounding box center [123, 46] width 31 height 11
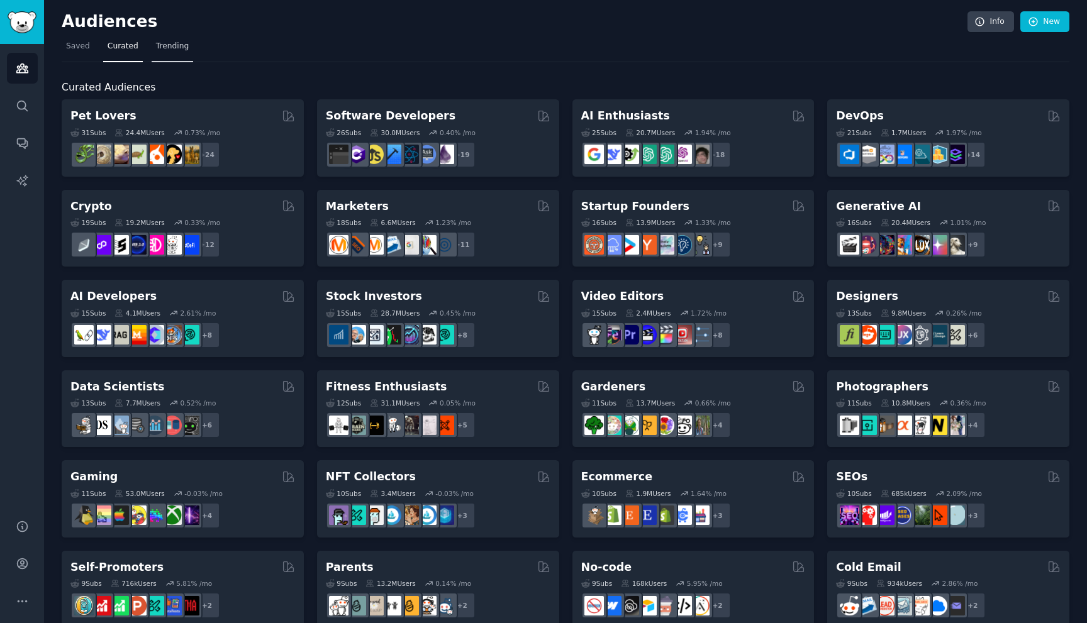
click at [174, 45] on span "Trending" at bounding box center [172, 46] width 33 height 11
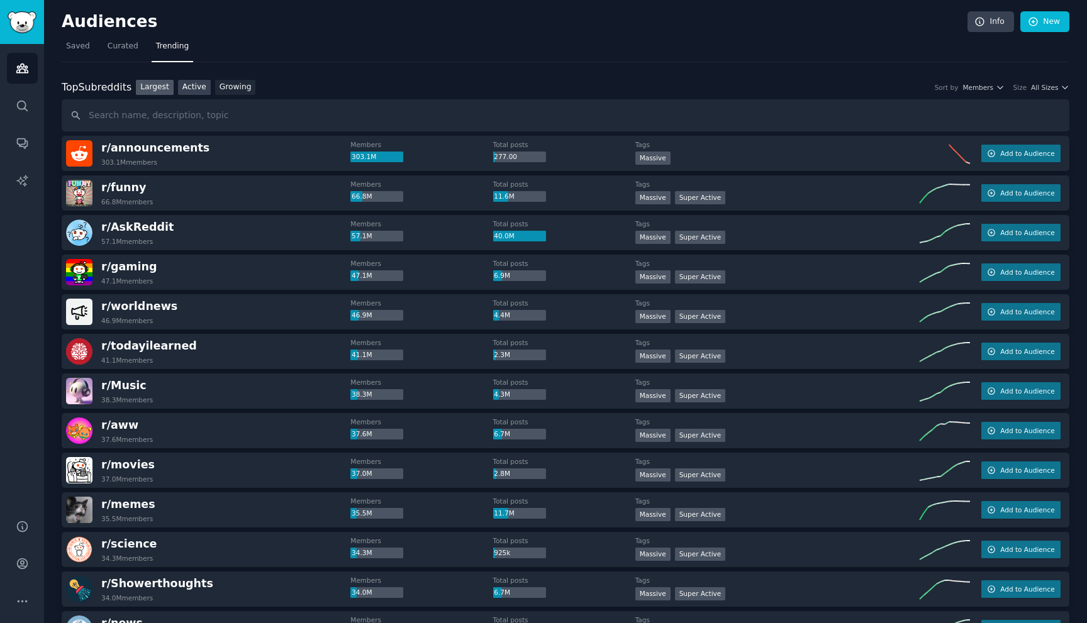
click at [188, 92] on link "Active" at bounding box center [194, 88] width 33 height 16
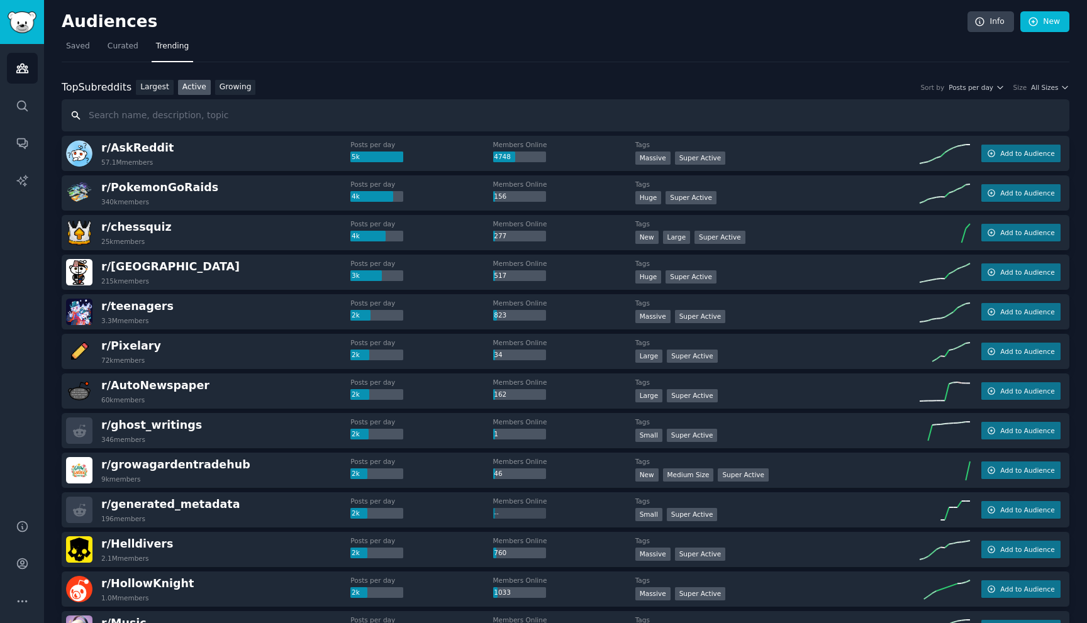
click at [241, 99] on input "text" at bounding box center [565, 115] width 1007 height 32
click at [241, 91] on link "Growing" at bounding box center [235, 88] width 41 height 16
